Goal: Transaction & Acquisition: Subscribe to service/newsletter

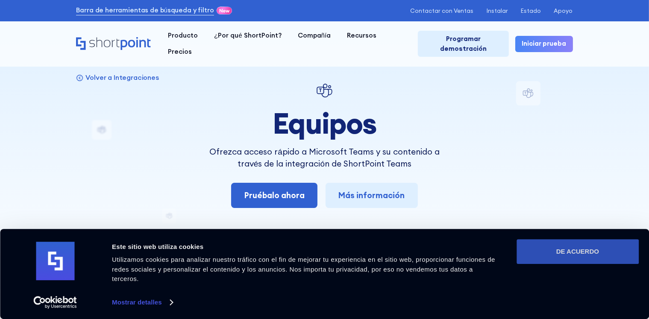
click at [620, 252] on button "DE ACUERDO" at bounding box center [578, 251] width 122 height 25
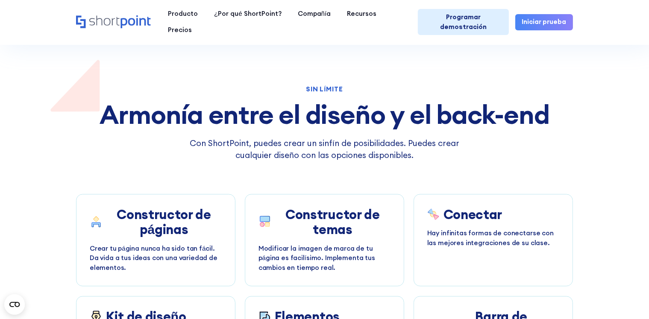
scroll to position [1557, 0]
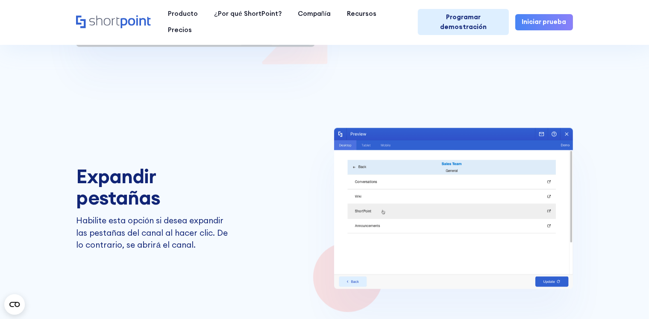
click at [553, 18] on font "Iniciar prueba" at bounding box center [544, 22] width 44 height 8
